Goal: Task Accomplishment & Management: Use online tool/utility

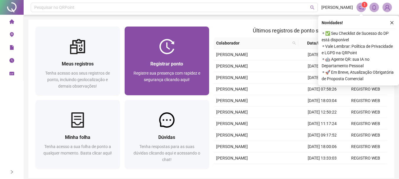
click at [167, 67] on div "Registrar ponto" at bounding box center [167, 63] width 70 height 7
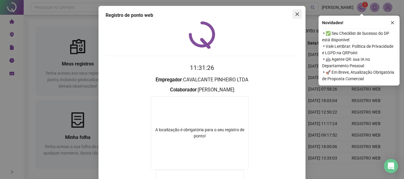
click at [296, 15] on icon "close" at bounding box center [297, 14] width 5 height 5
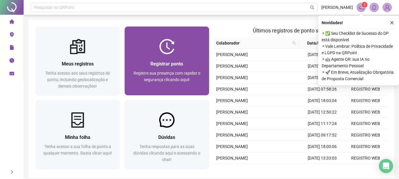
click at [166, 65] on span "Registrar ponto" at bounding box center [167, 64] width 33 height 6
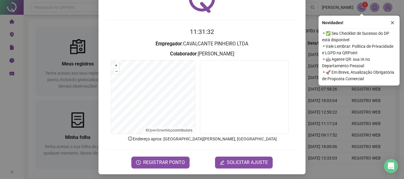
scroll to position [38, 0]
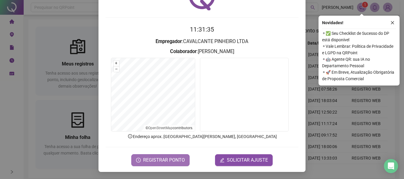
click at [154, 160] on span "REGISTRAR PONTO" at bounding box center [164, 160] width 42 height 7
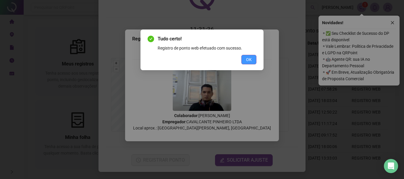
click at [248, 62] on span "OK" at bounding box center [249, 59] width 6 height 7
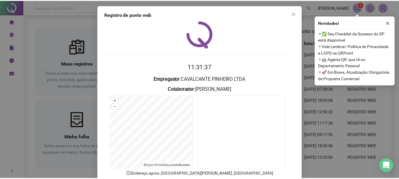
scroll to position [0, 0]
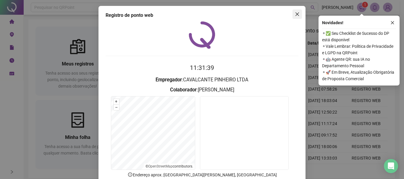
click at [295, 14] on icon "close" at bounding box center [297, 14] width 5 height 5
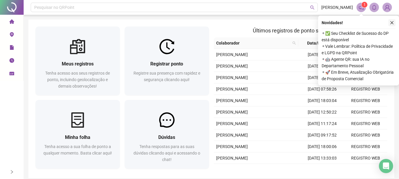
click at [392, 22] on icon "close" at bounding box center [392, 22] width 3 height 3
